Goal: Check status

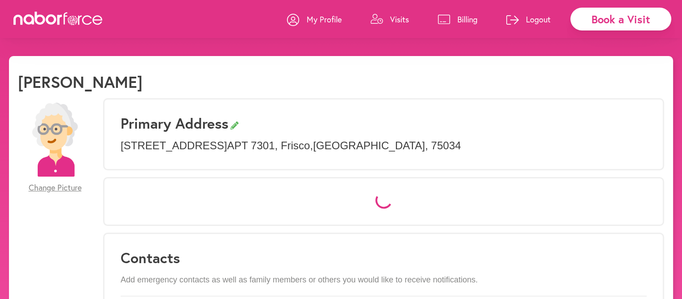
select select "*"
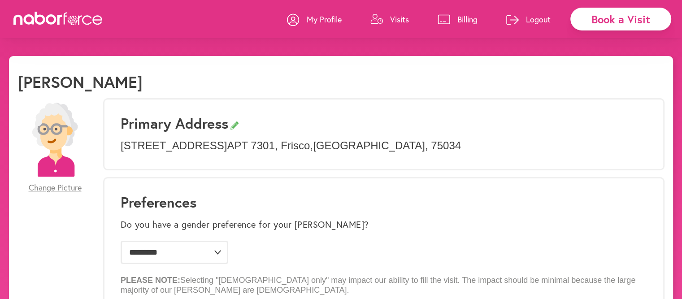
click at [397, 17] on p "Visits" at bounding box center [399, 19] width 19 height 11
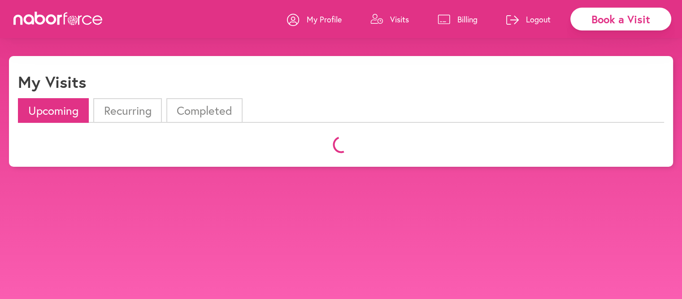
click at [397, 17] on p "Visits" at bounding box center [399, 19] width 19 height 11
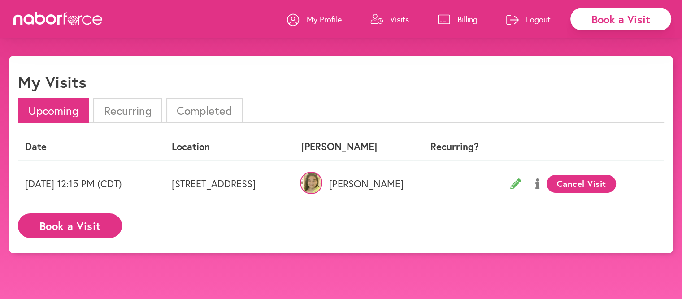
click at [208, 111] on li "Completed" at bounding box center [204, 110] width 76 height 25
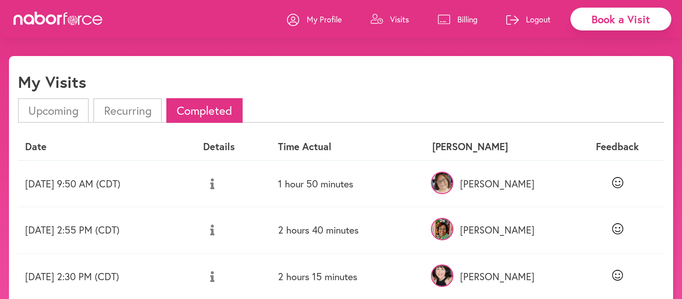
click at [63, 112] on li "Upcoming" at bounding box center [53, 110] width 71 height 25
